Goal: Task Accomplishment & Management: Manage account settings

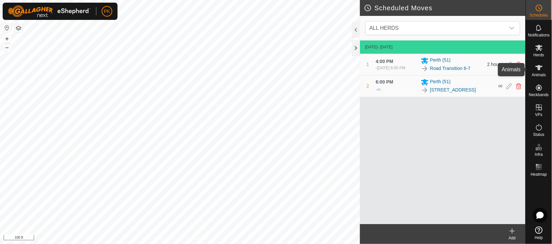
click at [540, 65] on icon at bounding box center [539, 68] width 8 height 8
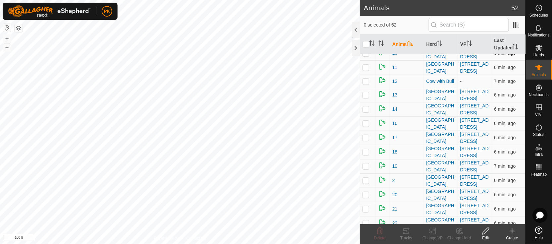
scroll to position [22, 0]
click at [367, 79] on p-checkbox at bounding box center [366, 81] width 7 height 5
checkbox input "true"
click at [482, 231] on icon at bounding box center [486, 231] width 8 height 8
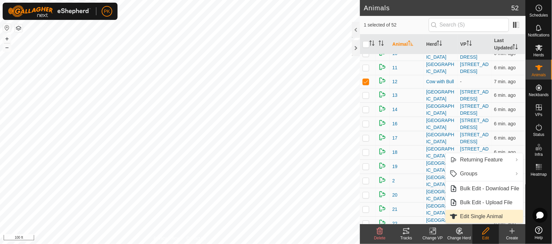
click at [476, 217] on link "Edit Single Animal" at bounding box center [485, 216] width 78 height 13
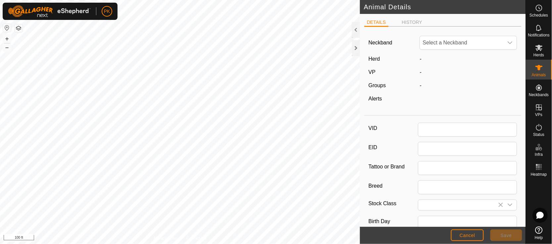
type input "12"
type input "0"
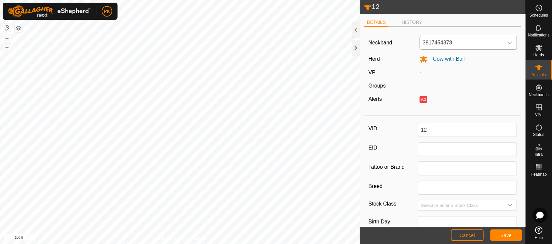
click at [507, 43] on icon "dropdown trigger" at bounding box center [509, 42] width 5 height 5
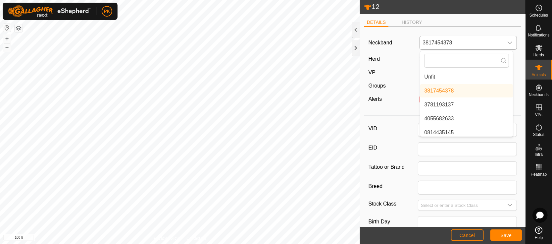
click at [450, 75] on li "Unfit" at bounding box center [466, 76] width 93 height 13
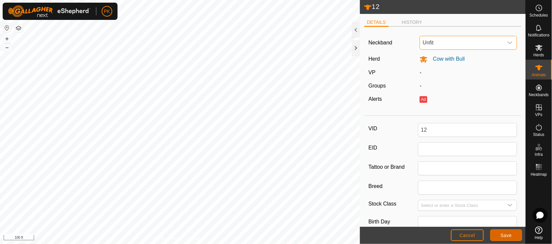
click at [509, 232] on span "Save" at bounding box center [506, 234] width 11 height 5
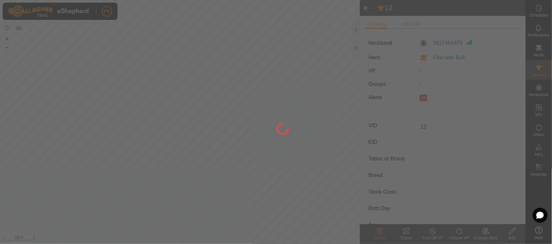
type input "-"
type input "0 kg"
type input "-"
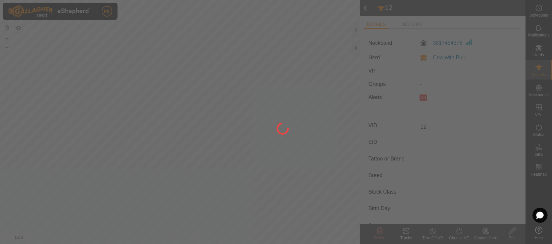
type input "-"
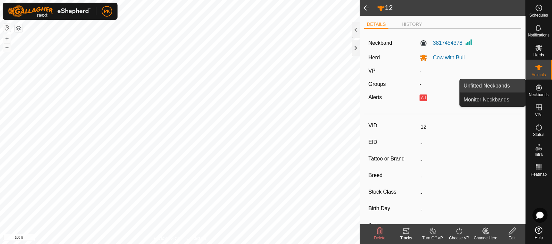
click at [491, 86] on link "Unfitted Neckbands" at bounding box center [493, 85] width 66 height 13
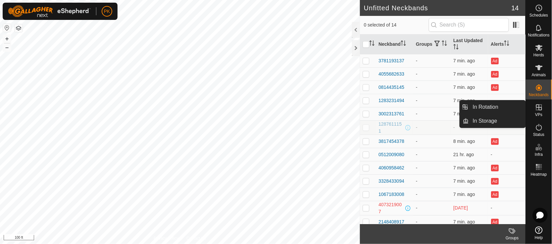
click at [539, 111] on es-virtualpaddocks-svg-icon at bounding box center [539, 107] width 12 height 11
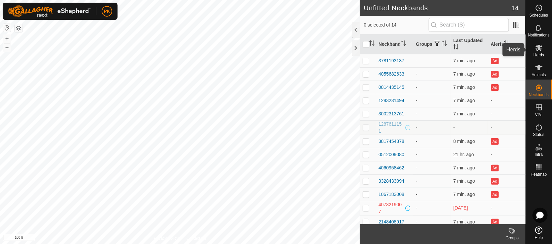
click at [543, 46] on icon at bounding box center [539, 48] width 8 height 8
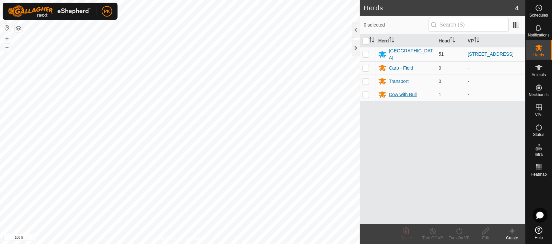
click at [406, 95] on div "Cow with Bull" at bounding box center [403, 94] width 28 height 7
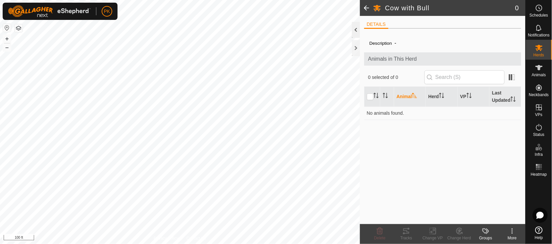
click at [353, 28] on div at bounding box center [356, 30] width 8 height 16
click at [538, 45] on icon at bounding box center [539, 48] width 8 height 8
